Goal: Information Seeking & Learning: Understand process/instructions

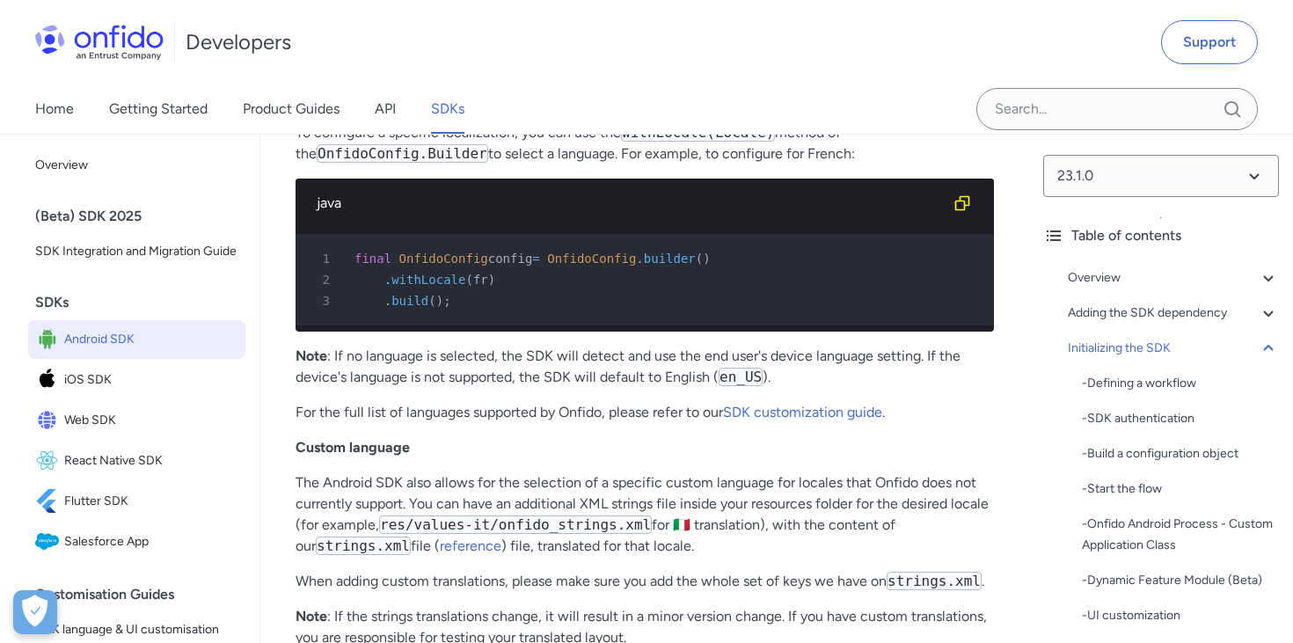
scroll to position [12430, 0]
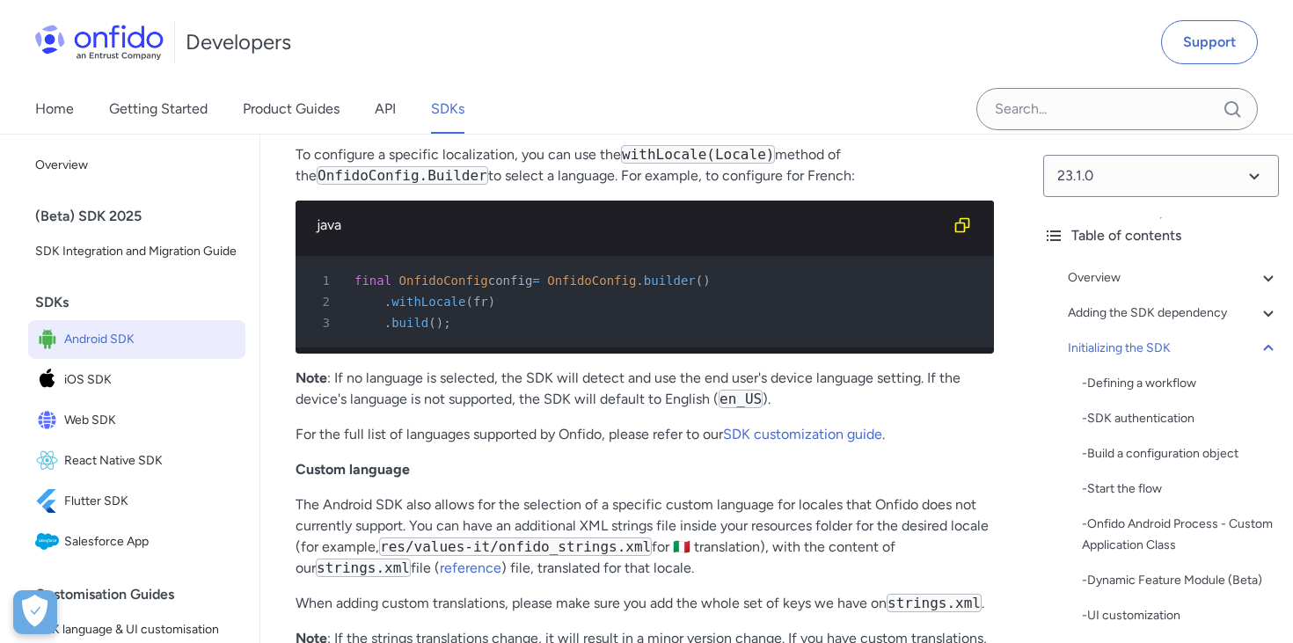
click at [463, 274] on span "OnfidoConfig" at bounding box center [443, 281] width 89 height 14
drag, startPoint x: 560, startPoint y: 241, endPoint x: 716, endPoint y: 238, distance: 155.7
click at [716, 270] on div "1 final OnfidoConfig config = OnfidoConfig . builder ( )" at bounding box center [636, 280] width 667 height 21
copy div "OnfidoConfig . builder ("
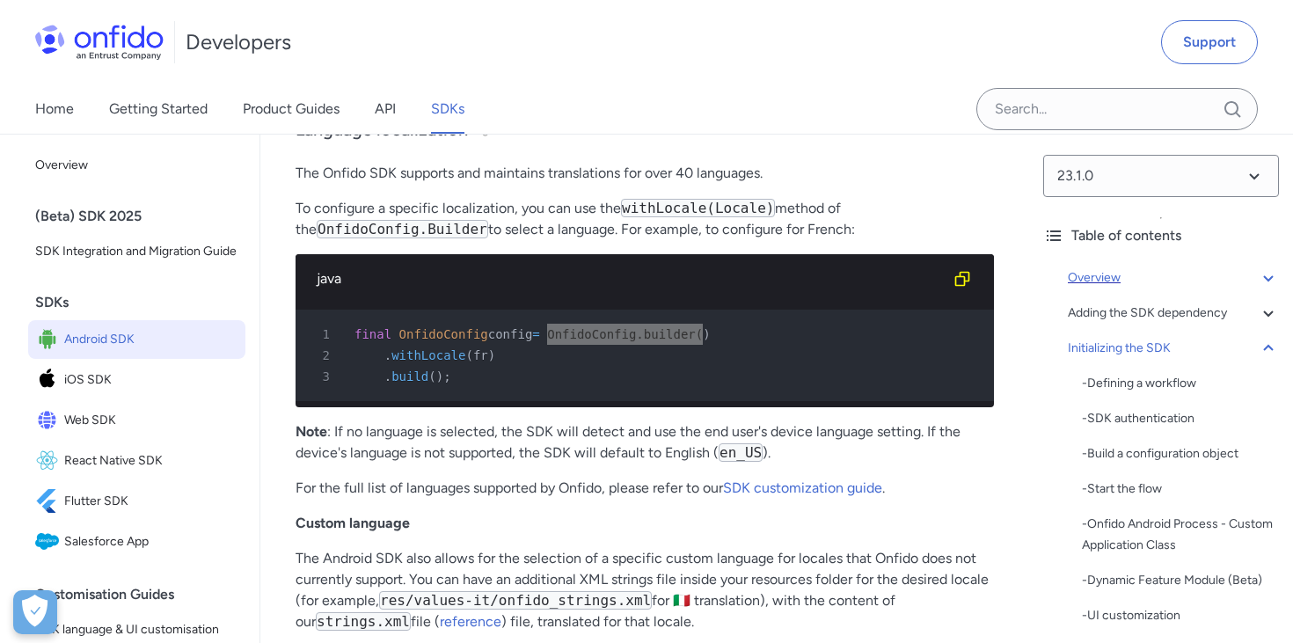
scroll to position [12369, 0]
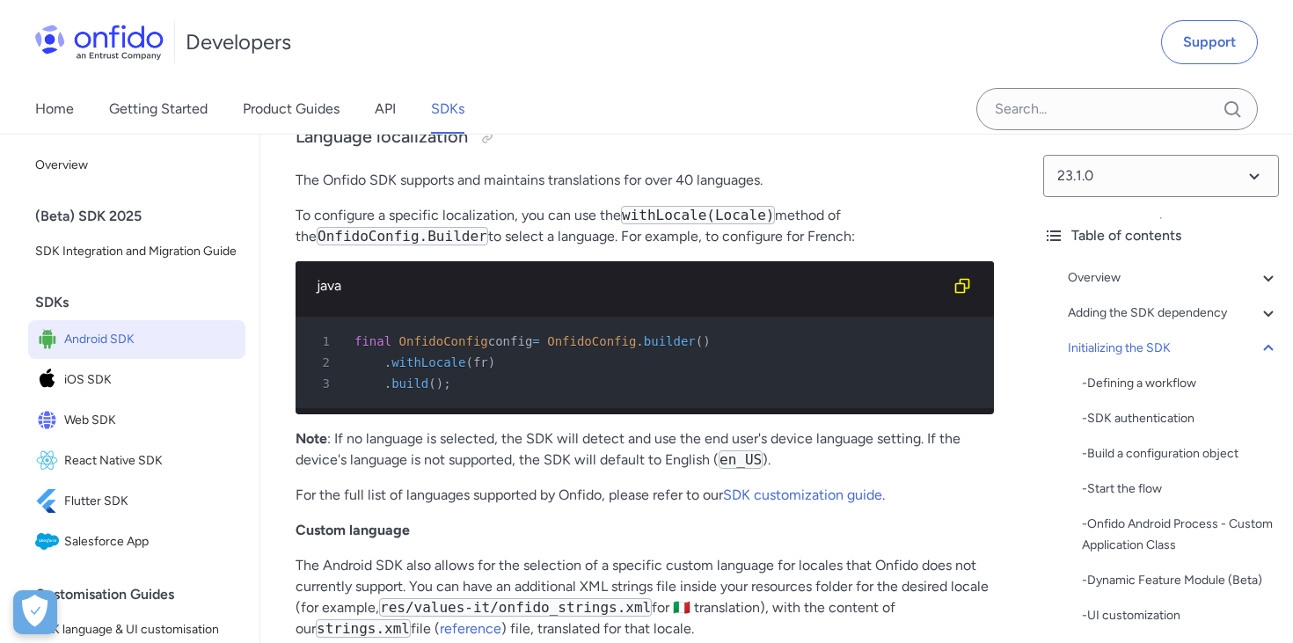
click at [678, 205] on p "To configure a specific localization, you can use the withLocale(Locale) method…" at bounding box center [645, 226] width 698 height 42
click at [676, 206] on code "withLocale(Locale)" at bounding box center [698, 215] width 154 height 18
copy code "withLocale"
